Goal: Navigation & Orientation: Find specific page/section

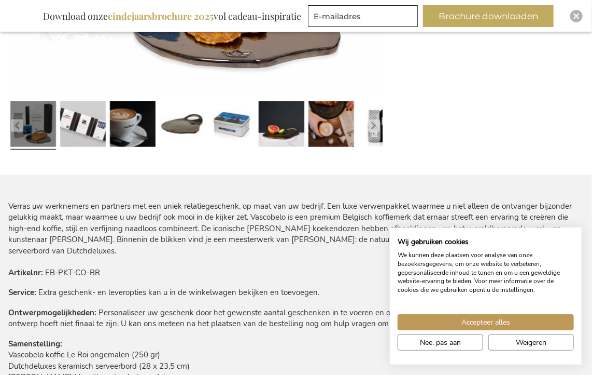
scroll to position [404, 0]
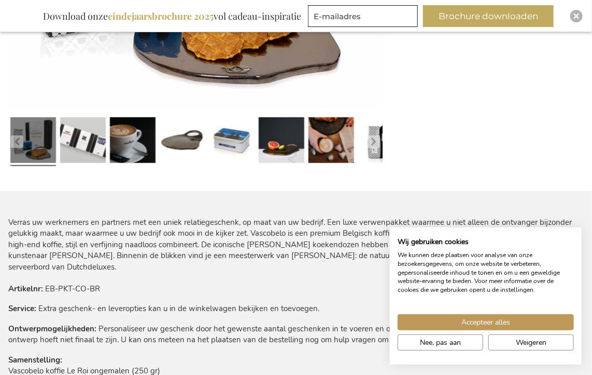
click at [29, 142] on link at bounding box center [33, 141] width 46 height 57
click at [80, 147] on link at bounding box center [83, 141] width 46 height 57
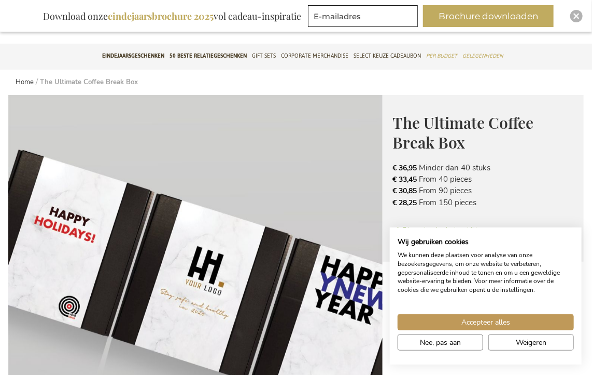
scroll to position [0, 0]
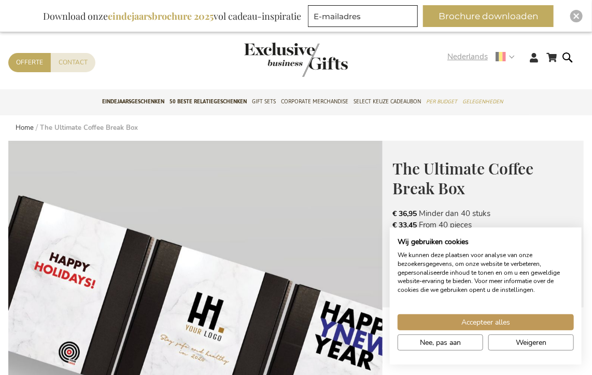
click at [477, 54] on span "Nederlands" at bounding box center [468, 57] width 40 height 12
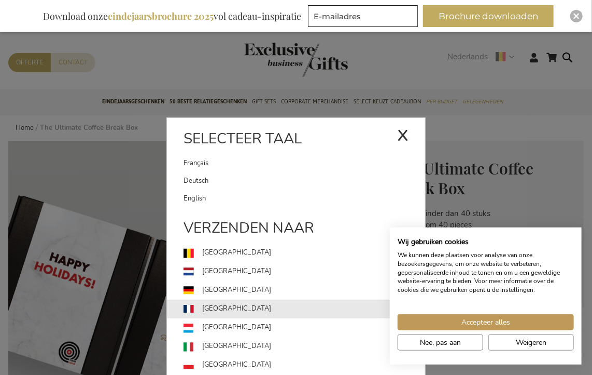
click at [242, 312] on link "[GEOGRAPHIC_DATA]" at bounding box center [305, 308] width 242 height 19
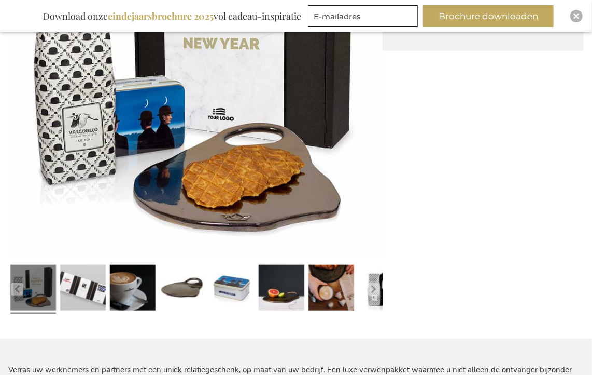
scroll to position [249, 0]
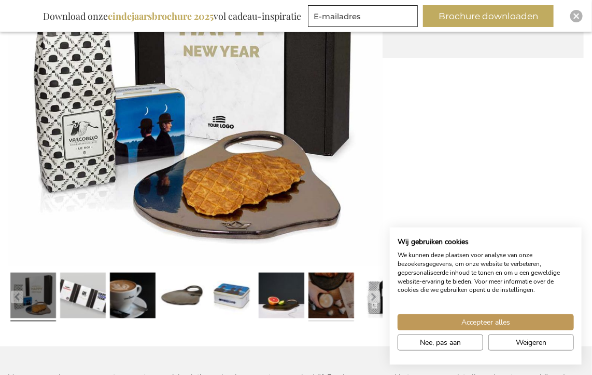
click at [333, 295] on link at bounding box center [332, 296] width 46 height 57
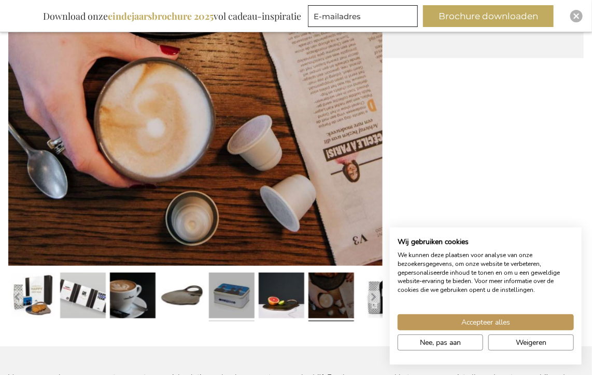
click at [232, 299] on link at bounding box center [232, 296] width 46 height 57
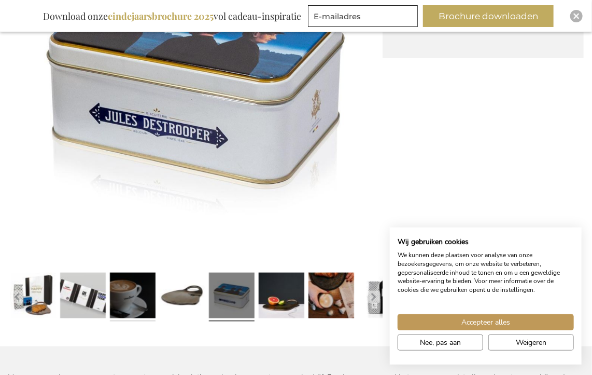
click at [151, 303] on link at bounding box center [133, 296] width 46 height 57
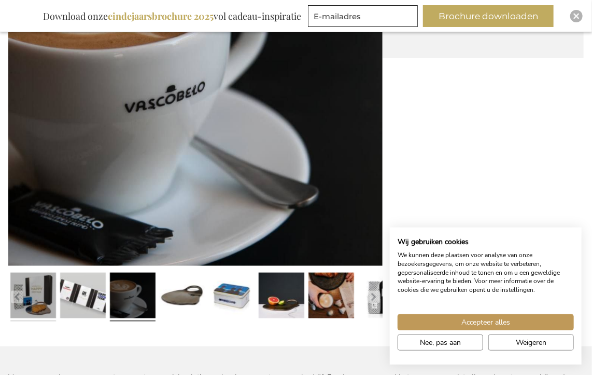
click at [41, 311] on link at bounding box center [33, 296] width 46 height 57
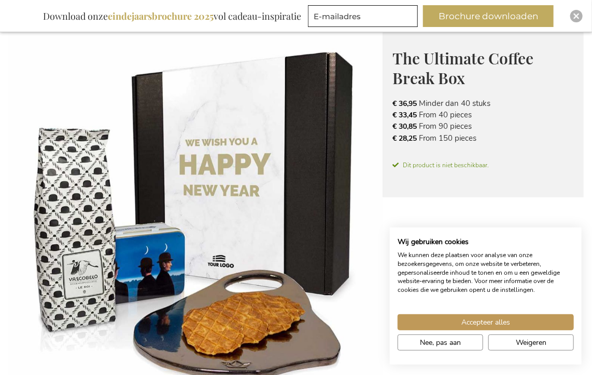
scroll to position [0, 0]
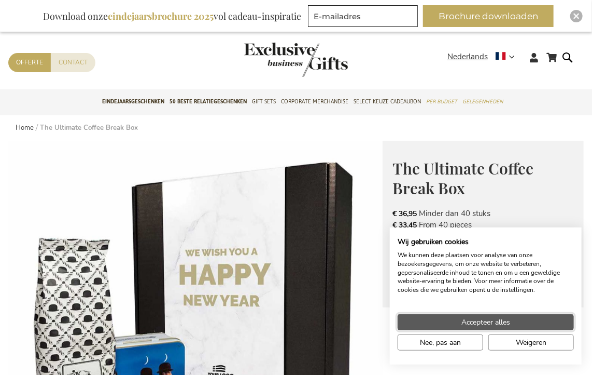
click at [486, 317] on span "Accepteer alles" at bounding box center [486, 321] width 49 height 11
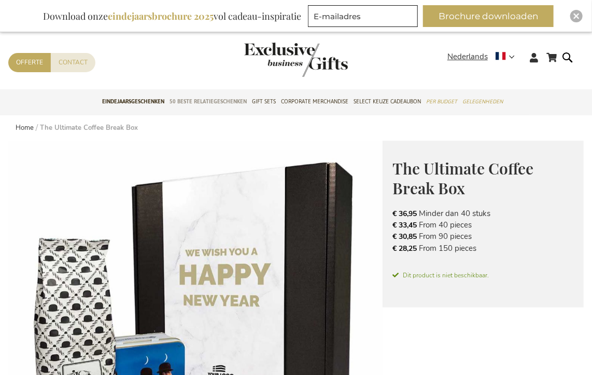
click at [206, 96] on span "50 beste relatiegeschenken" at bounding box center [208, 101] width 77 height 11
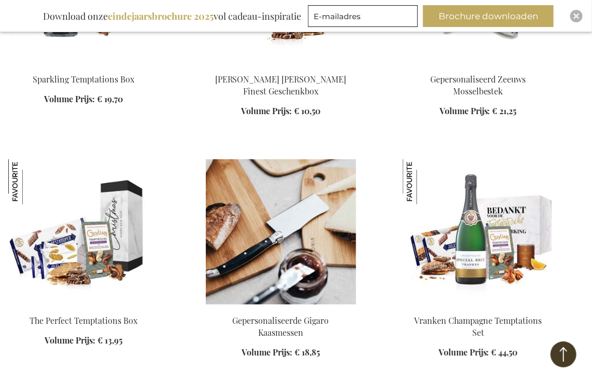
scroll to position [778, 0]
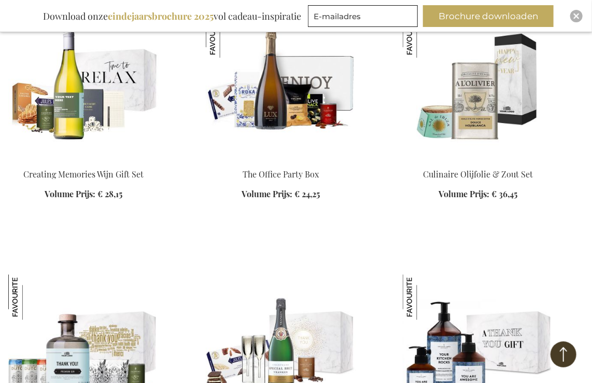
scroll to position [1141, 0]
